Goal: Find specific page/section: Find specific page/section

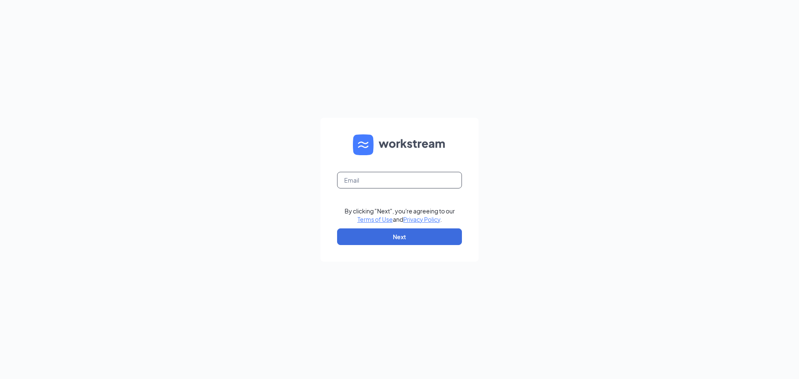
click at [395, 179] on input "text" at bounding box center [399, 180] width 125 height 17
type input "cortijomilanich@gmail.com"
click at [410, 240] on button "Next" at bounding box center [399, 236] width 125 height 17
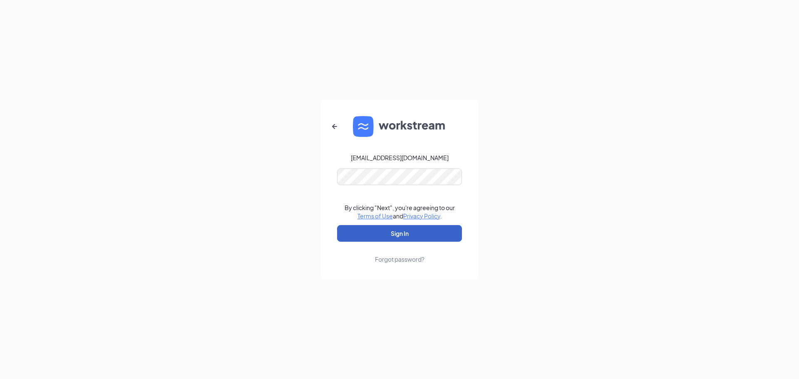
click at [391, 230] on button "Sign In" at bounding box center [399, 233] width 125 height 17
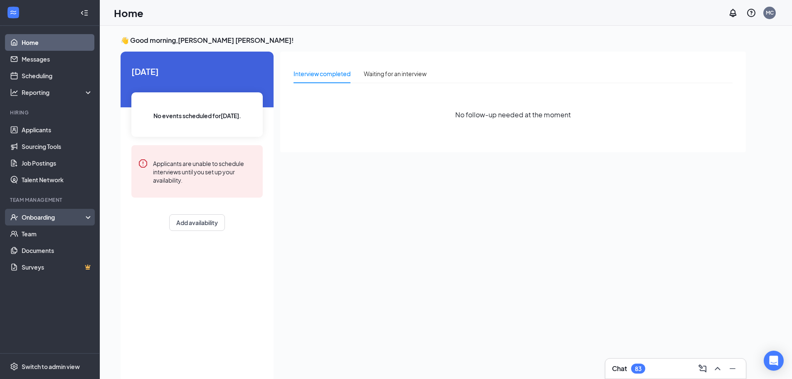
click at [87, 215] on div "Onboarding" at bounding box center [50, 217] width 100 height 17
click at [49, 232] on link "Overview" at bounding box center [57, 233] width 71 height 17
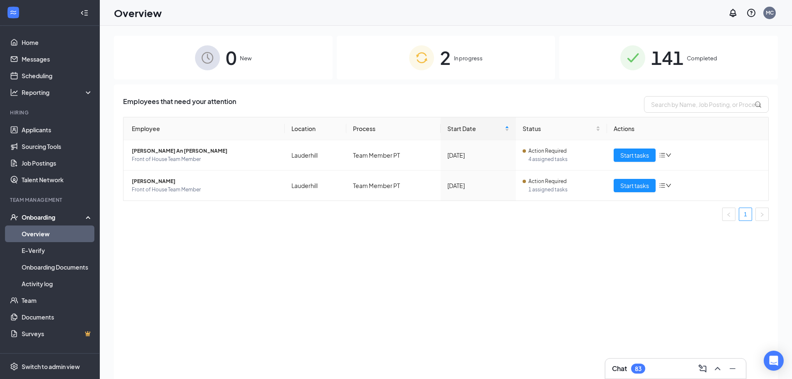
click at [710, 56] on span "Completed" at bounding box center [702, 58] width 30 height 8
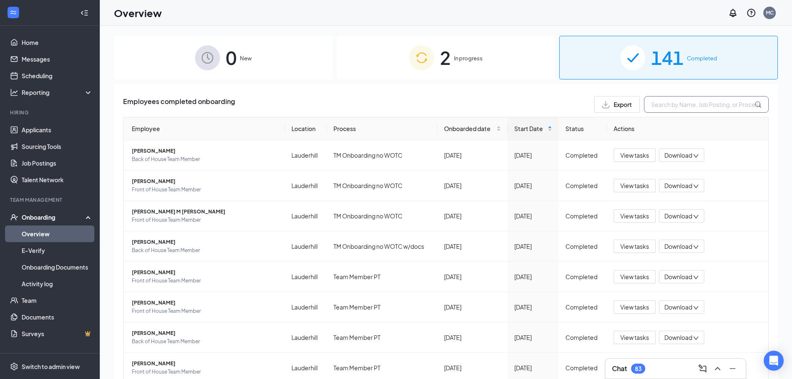
click at [682, 101] on input "text" at bounding box center [706, 104] width 125 height 17
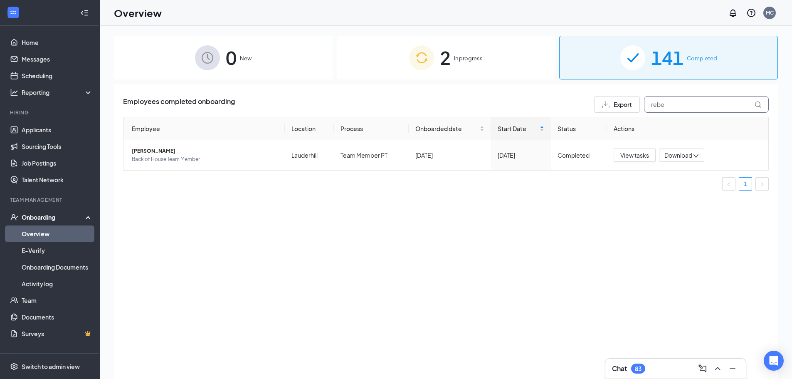
type input "rebe"
click at [160, 152] on span "[PERSON_NAME]" at bounding box center [205, 151] width 146 height 8
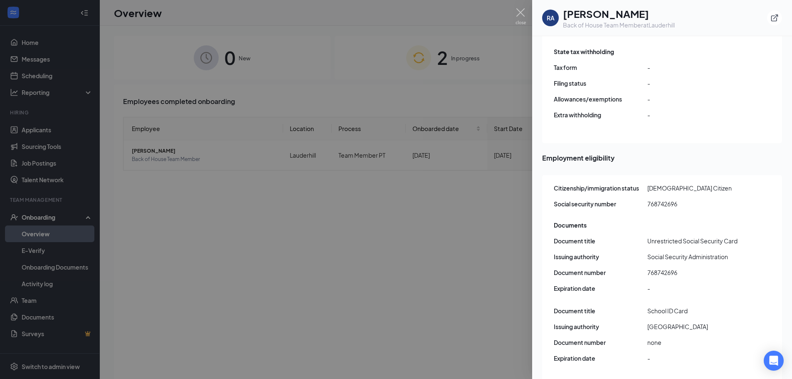
scroll to position [859, 0]
